Goal: Information Seeking & Learning: Learn about a topic

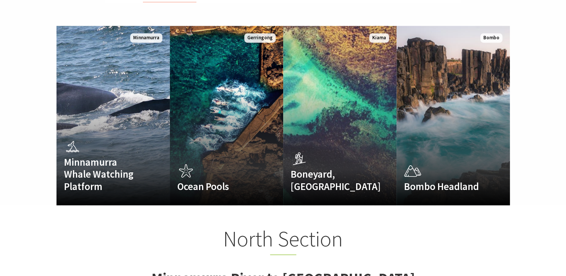
scroll to position [449, 0]
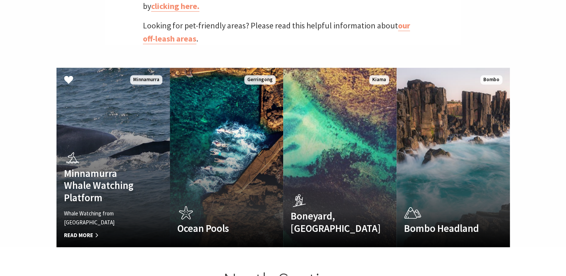
click at [73, 231] on span "Read More" at bounding box center [105, 235] width 82 height 9
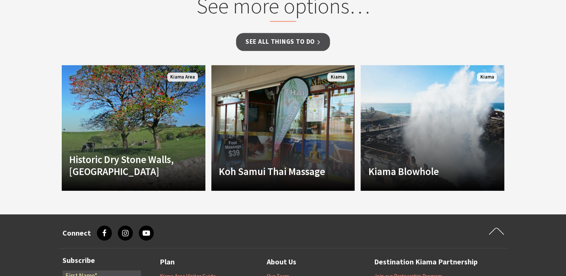
scroll to position [636, 0]
